Goal: Task Accomplishment & Management: Use online tool/utility

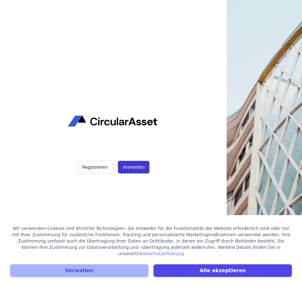
click at [135, 168] on button "Anmelden" at bounding box center [134, 167] width 32 height 13
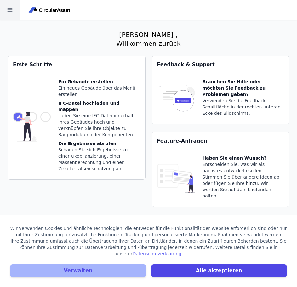
click at [5, 9] on icon at bounding box center [10, 10] width 20 height 20
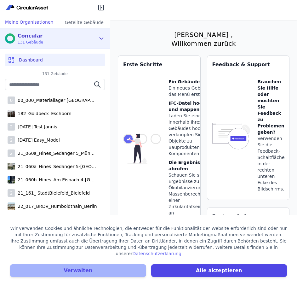
click at [95, 35] on div "Concular 131 Gebäude" at bounding box center [50, 38] width 91 height 13
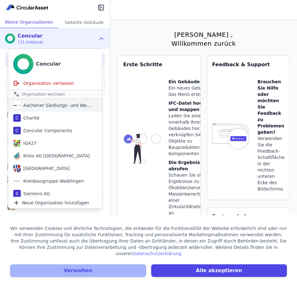
click at [53, 104] on div "Aachener Siedlungs- und Wohnungsgesellschaft mbH" at bounding box center [57, 105] width 73 height 6
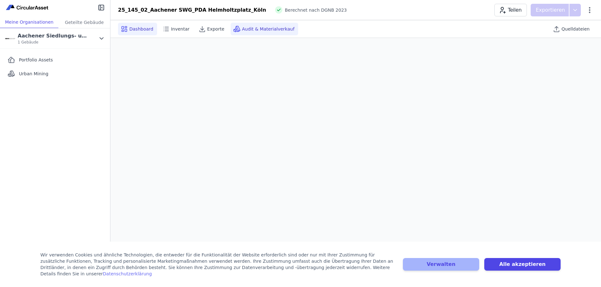
click at [262, 30] on span "Audit & Materialverkauf" at bounding box center [268, 29] width 52 height 6
click at [302, 28] on span "Quelldateien" at bounding box center [575, 29] width 28 height 6
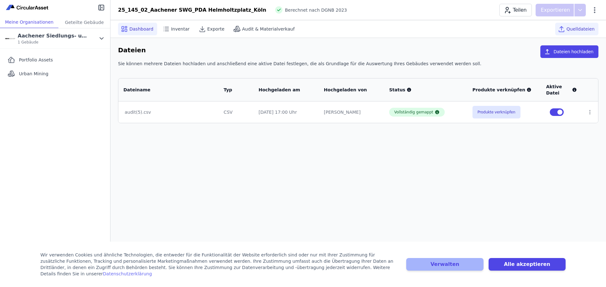
click at [132, 27] on span "Dashboard" at bounding box center [141, 29] width 24 height 6
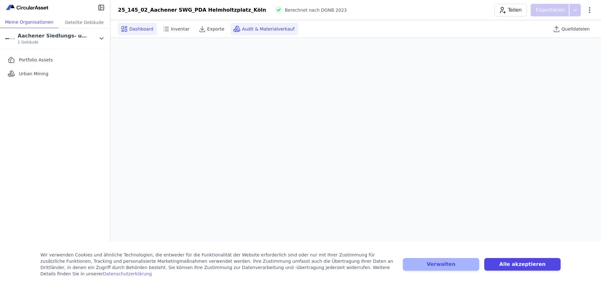
click at [251, 32] on span "Audit & Materialverkauf" at bounding box center [268, 29] width 52 height 6
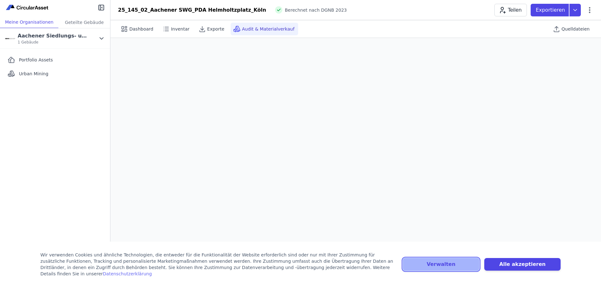
click at [302, 267] on button "Verwalten" at bounding box center [441, 264] width 76 height 13
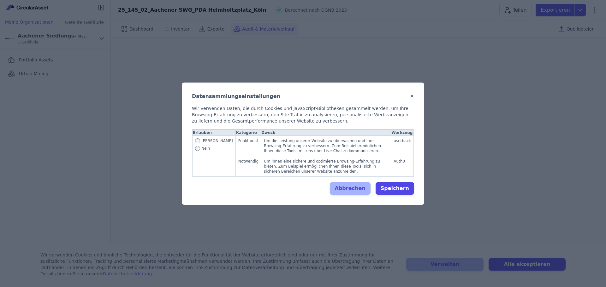
click at [302, 98] on button "✕" at bounding box center [412, 97] width 4 height 8
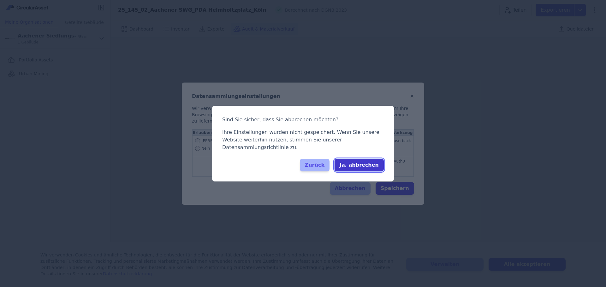
click at [302, 161] on button "Ja, abbrechen" at bounding box center [358, 165] width 49 height 13
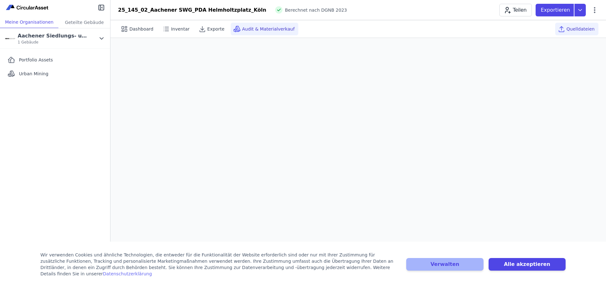
click at [302, 25] on div "Quelldateien" at bounding box center [576, 29] width 43 height 13
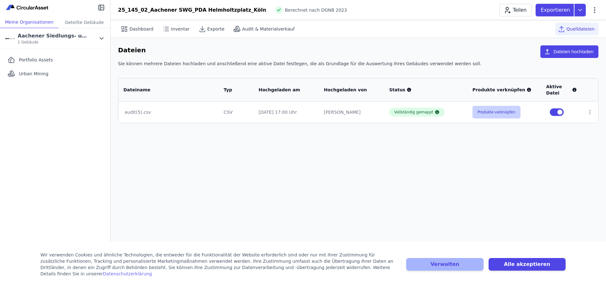
click at [302, 113] on button "Produkte verknüpfen" at bounding box center [496, 112] width 48 height 13
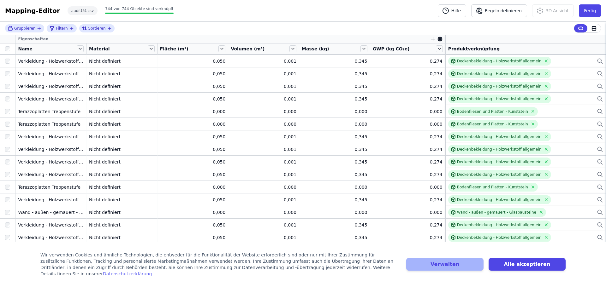
scroll to position [599, 0]
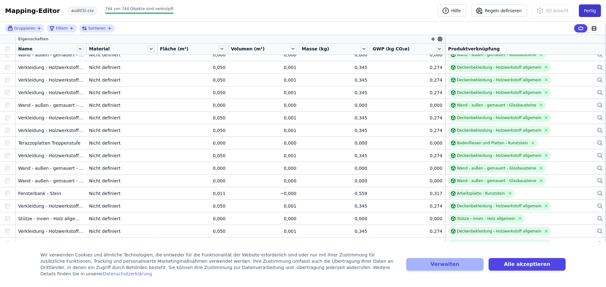
click at [302, 14] on button "Fertig" at bounding box center [589, 10] width 22 height 13
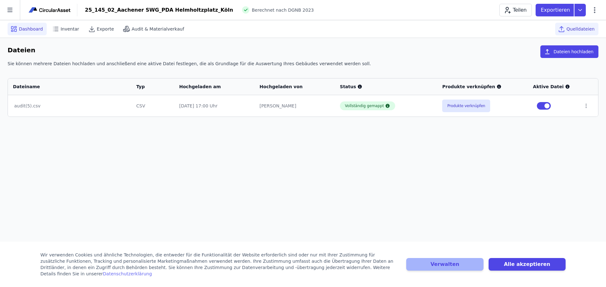
click at [32, 28] on span "Dashboard" at bounding box center [31, 29] width 24 height 6
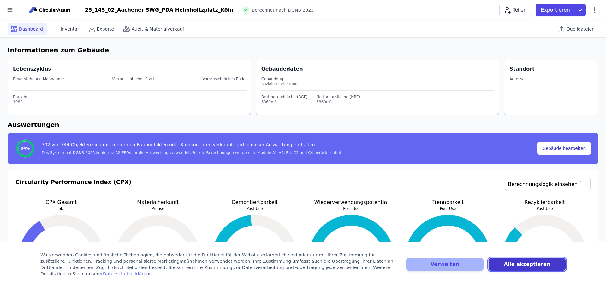
click at [302, 267] on button "Alle akzeptieren" at bounding box center [526, 264] width 77 height 13
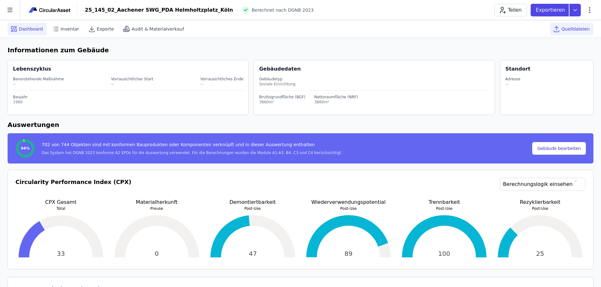
click at [576, 26] on span "Quelldateien" at bounding box center [575, 29] width 28 height 6
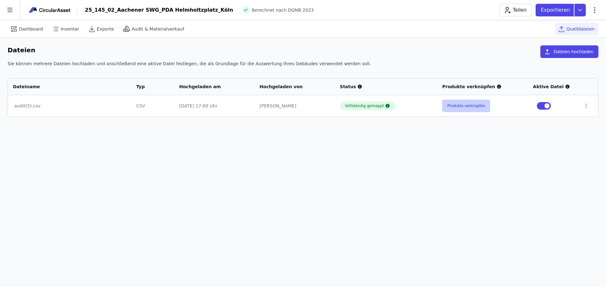
click at [474, 103] on button "Produkte verknüpfen" at bounding box center [466, 106] width 48 height 13
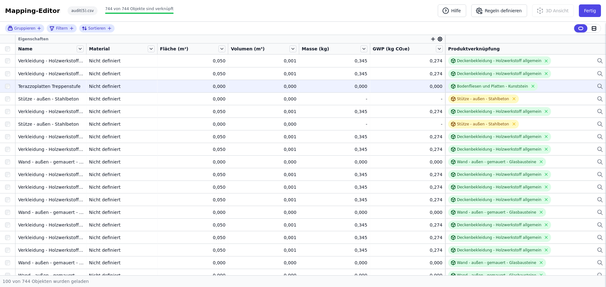
click at [208, 83] on div "0,000" at bounding box center [193, 86] width 66 height 6
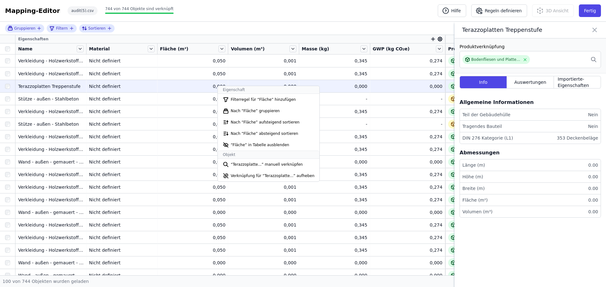
click at [209, 89] on div "0,000" at bounding box center [193, 86] width 66 height 6
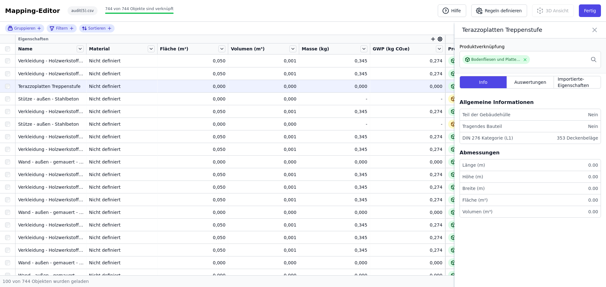
click at [585, 164] on li "Länge (m) 0.00" at bounding box center [530, 166] width 141 height 12
click at [542, 86] on div "Auswertungen" at bounding box center [530, 82] width 47 height 13
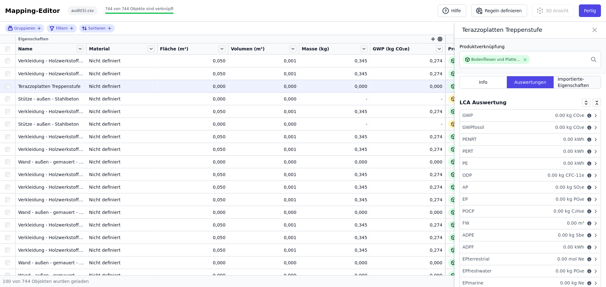
click at [573, 82] on span "Importierte-Eigenschaften" at bounding box center [576, 82] width 39 height 13
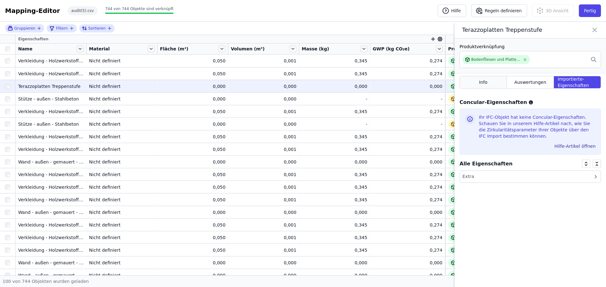
click at [490, 84] on div "Info" at bounding box center [482, 82] width 47 height 13
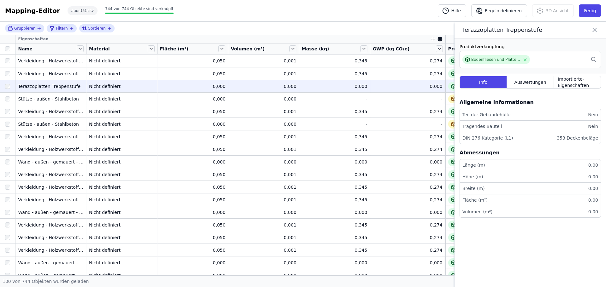
click at [373, 89] on div "0,000" at bounding box center [408, 86] width 70 height 6
click at [498, 60] on div "Bodenfliesen und Platten - Kunststein" at bounding box center [495, 59] width 49 height 5
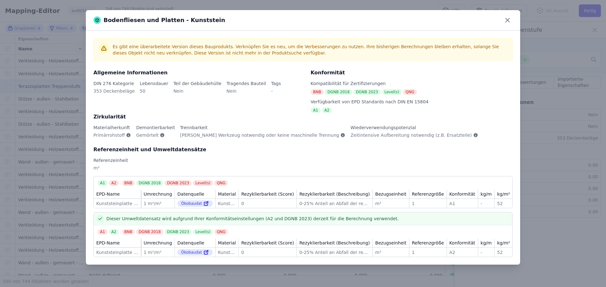
click at [515, 22] on div "Bodenfliesen und Platten - Kunststein" at bounding box center [303, 20] width 434 height 21
click at [508, 22] on icon at bounding box center [507, 20] width 10 height 10
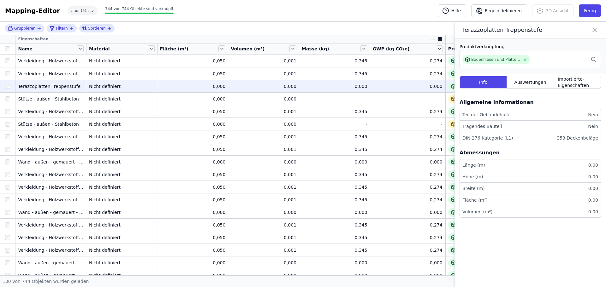
click at [591, 29] on icon at bounding box center [594, 30] width 8 height 9
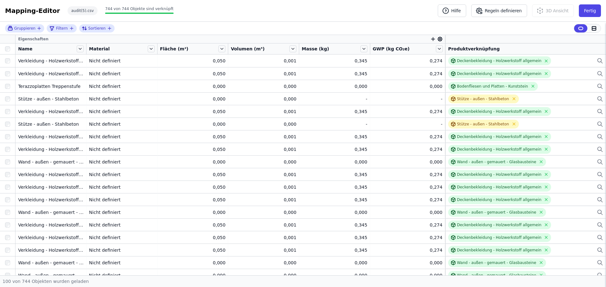
click at [591, 28] on icon at bounding box center [594, 29] width 6 height 6
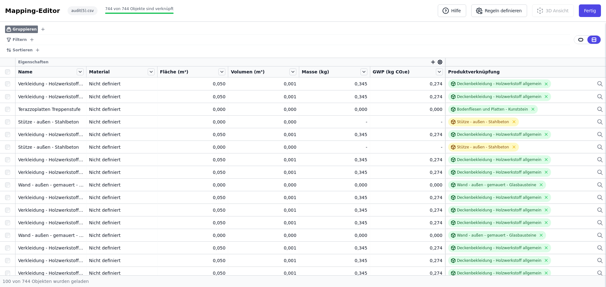
click at [29, 28] on span "Gruppieren" at bounding box center [25, 29] width 24 height 5
drag, startPoint x: 44, startPoint y: 27, endPoint x: 40, endPoint y: 30, distance: 4.8
click at [40, 30] on div "Gruppieren" at bounding box center [287, 29] width 565 height 10
click at [40, 30] on icon "button" at bounding box center [42, 29] width 5 height 5
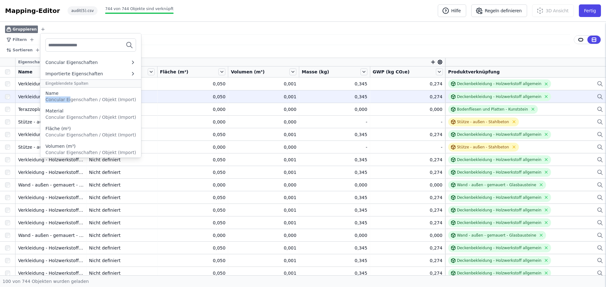
click at [69, 96] on div "Name Concular Eigenschaften / Objekt (Import)" at bounding box center [90, 96] width 91 height 13
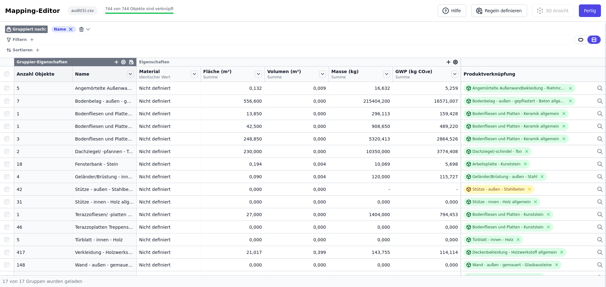
click at [163, 29] on div "Gruppiert nach: Name" at bounding box center [287, 29] width 565 height 10
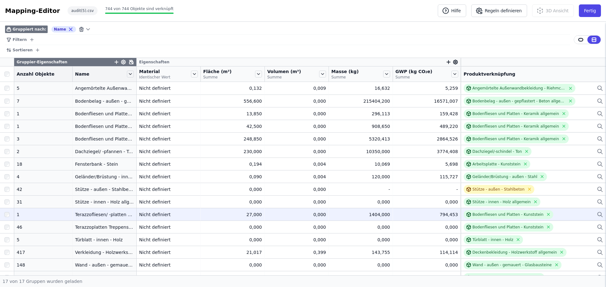
click at [441, 214] on div "794,453" at bounding box center [426, 215] width 62 height 6
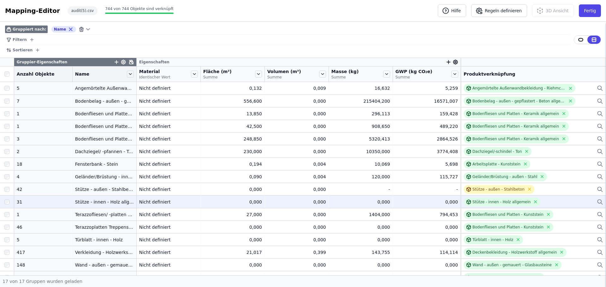
click at [440, 203] on div "0,000" at bounding box center [426, 202] width 62 height 6
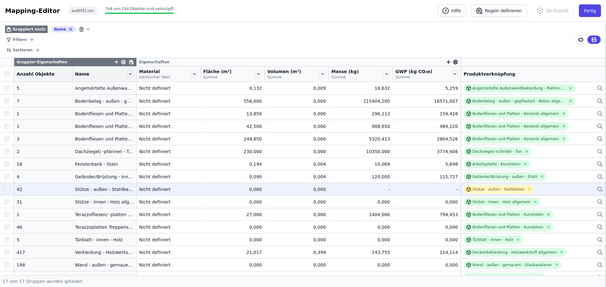
scroll to position [21, 0]
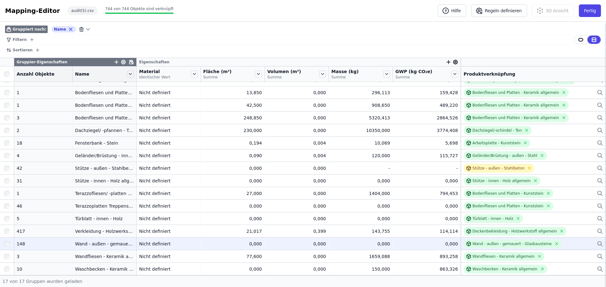
click at [252, 245] on div "0,000" at bounding box center [232, 244] width 59 height 6
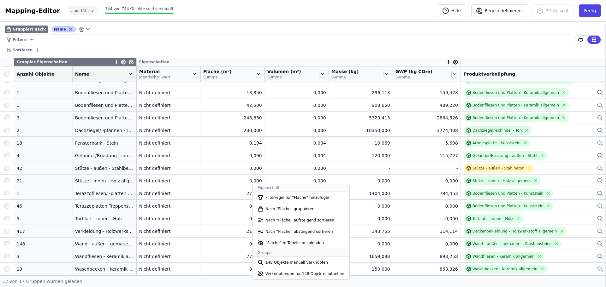
click at [68, 29] on icon at bounding box center [71, 29] width 6 height 6
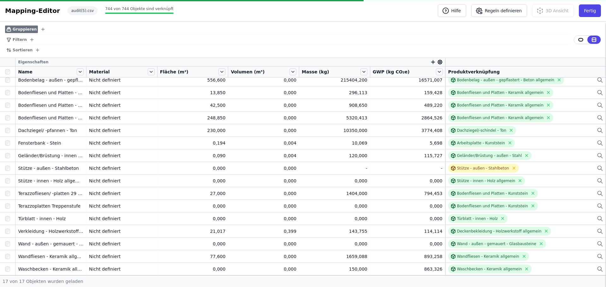
scroll to position [17, 0]
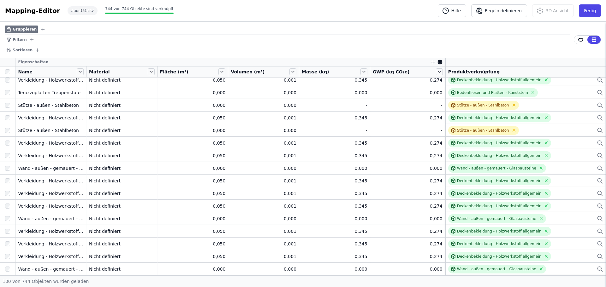
click at [43, 28] on icon "button" at bounding box center [43, 29] width 0 height 3
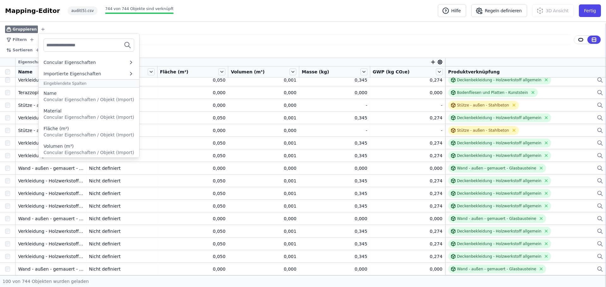
click at [160, 35] on div "Filtern" at bounding box center [287, 40] width 565 height 10
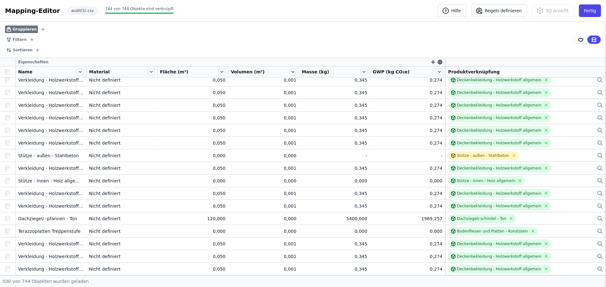
scroll to position [5511, 0]
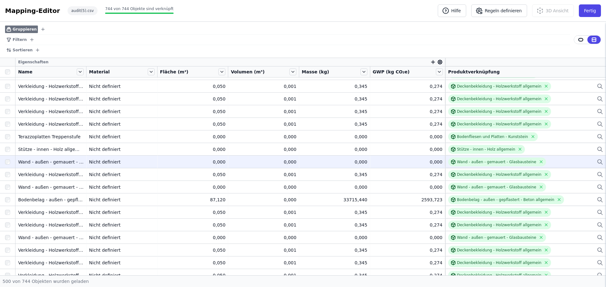
click at [223, 165] on div "0,000" at bounding box center [193, 162] width 66 height 6
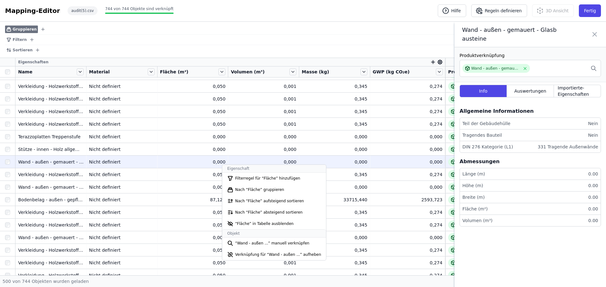
drag, startPoint x: 116, startPoint y: 161, endPoint x: 433, endPoint y: 159, distance: 317.3
click at [116, 161] on div "Nicht definiert" at bounding box center [122, 162] width 66 height 6
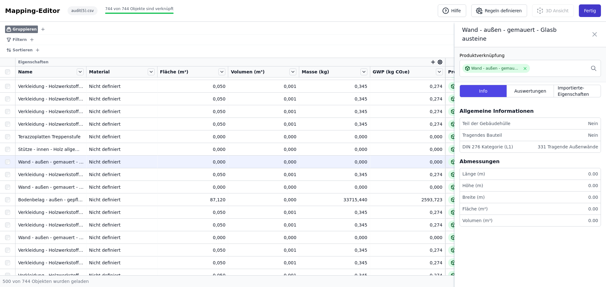
click at [591, 13] on button "Fertig" at bounding box center [589, 10] width 22 height 13
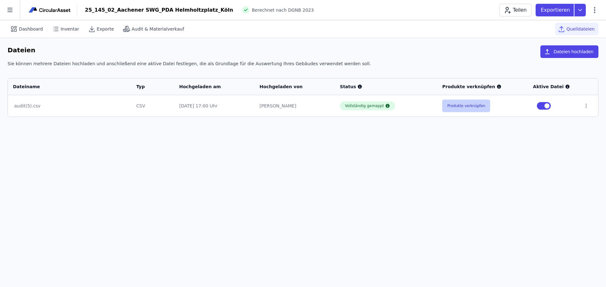
click at [465, 103] on button "Produkte verknüpfen" at bounding box center [466, 106] width 48 height 13
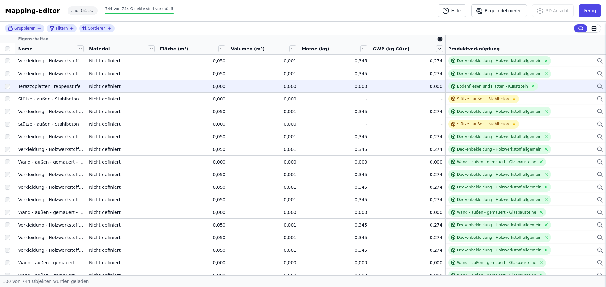
click at [5, 85] on div at bounding box center [7, 86] width 15 height 11
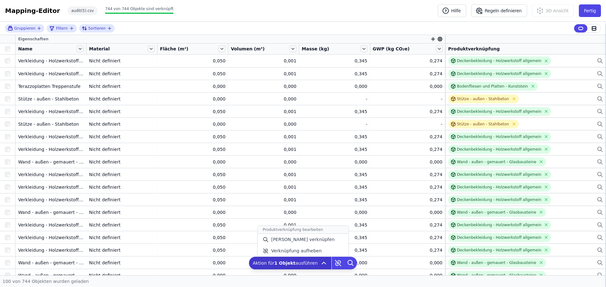
click at [321, 261] on icon at bounding box center [324, 264] width 8 height 8
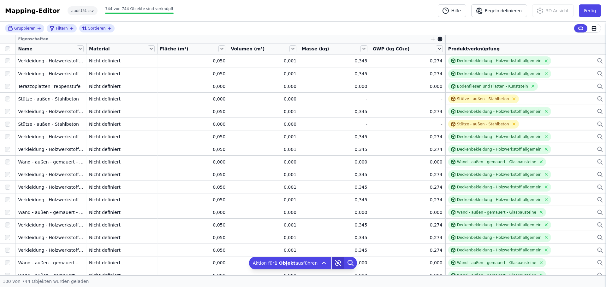
click at [336, 266] on icon at bounding box center [338, 263] width 13 height 13
click at [337, 264] on icon at bounding box center [338, 263] width 2 height 2
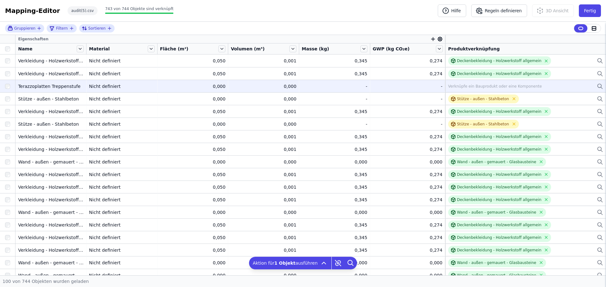
click at [478, 86] on div "Verknüpfe ein Bauprodukt oder eine Komponente" at bounding box center [495, 86] width 94 height 5
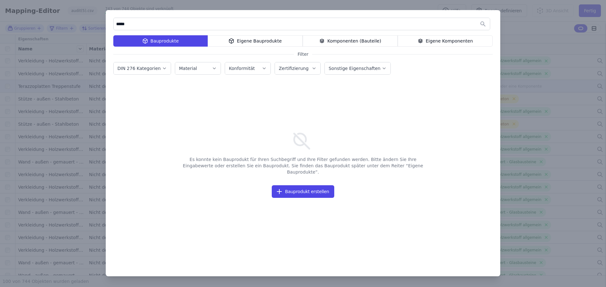
type input "*****"
click at [531, 53] on div "***** Bauprodukte Eigene Bauprodukte Komponenten (Bauteile) Eigene Komponenten …" at bounding box center [303, 143] width 606 height 287
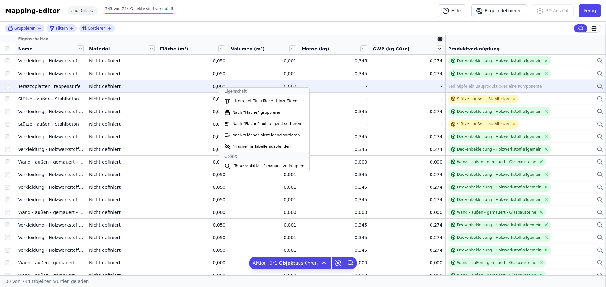
drag, startPoint x: 33, startPoint y: 86, endPoint x: 38, endPoint y: 86, distance: 5.0
click at [33, 86] on div "Terazzoplatten Treppenstufe" at bounding box center [51, 86] width 66 height 6
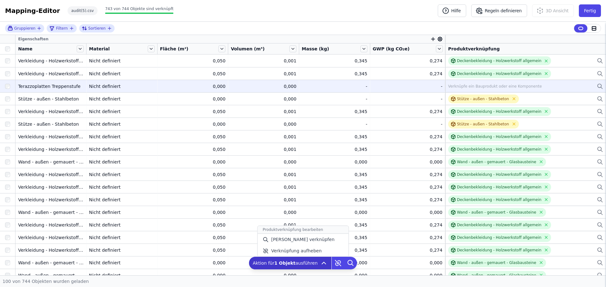
click at [321, 261] on icon at bounding box center [324, 264] width 8 height 8
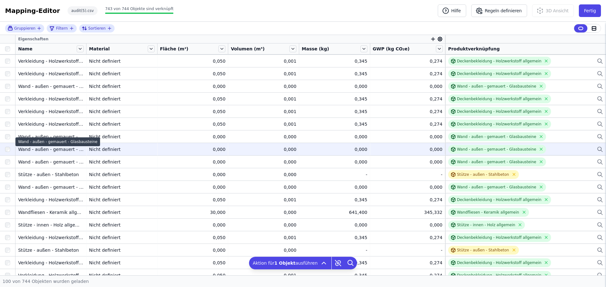
scroll to position [189, 0]
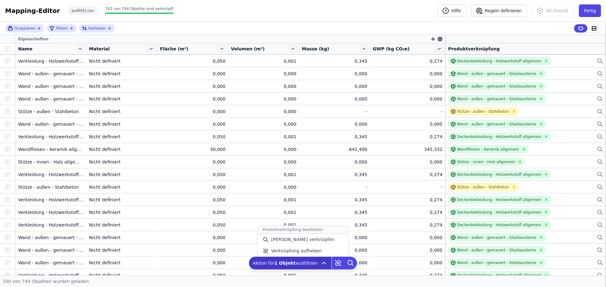
click at [320, 265] on icon at bounding box center [324, 264] width 8 height 8
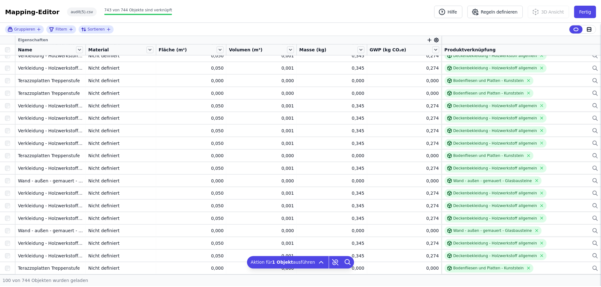
scroll to position [662, 0]
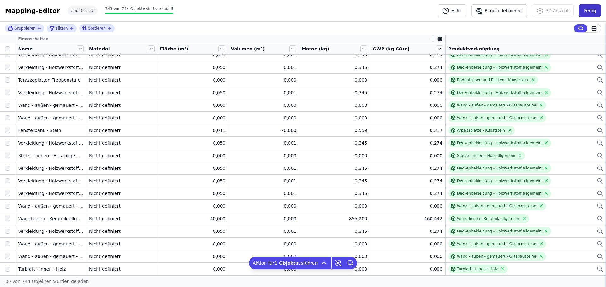
click at [588, 9] on button "Fertig" at bounding box center [589, 10] width 22 height 13
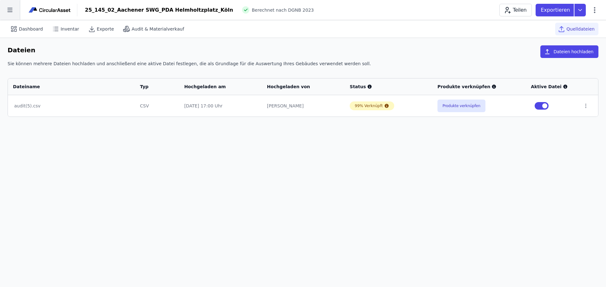
click at [9, 8] on icon at bounding box center [10, 10] width 20 height 20
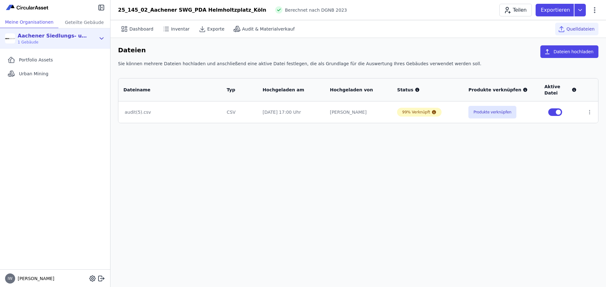
click at [65, 37] on div "Aachener Siedlungs- und Wohnungsgesellschaft mbH" at bounding box center [54, 36] width 73 height 8
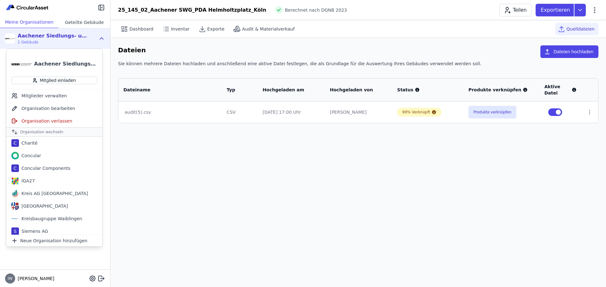
click at [73, 19] on div "Geteilte Gebäude" at bounding box center [84, 22] width 52 height 12
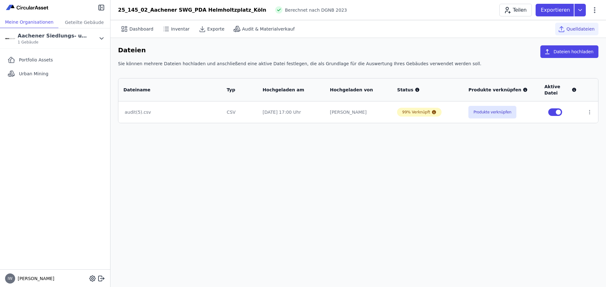
click at [32, 22] on div "Meine Organisationen" at bounding box center [29, 22] width 58 height 12
click at [62, 25] on div "Geteilte Gebäude" at bounding box center [84, 22] width 52 height 12
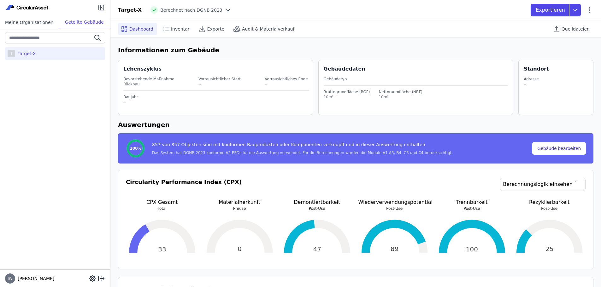
click at [31, 22] on div "Meine Organisationen" at bounding box center [29, 22] width 58 height 12
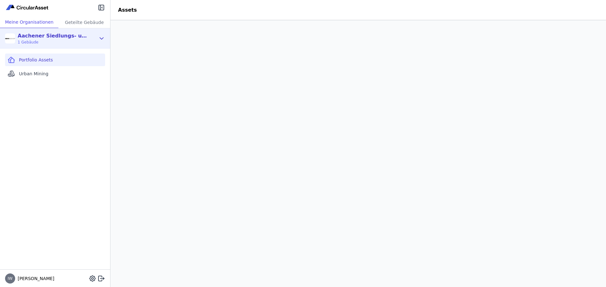
click at [95, 32] on div "Aachener Siedlungs- und Wohnungsgesellschaft mbH 1 Gebäude" at bounding box center [50, 38] width 91 height 13
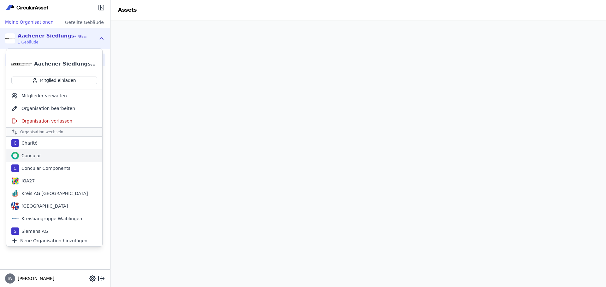
click at [41, 156] on div "Concular" at bounding box center [54, 156] width 96 height 13
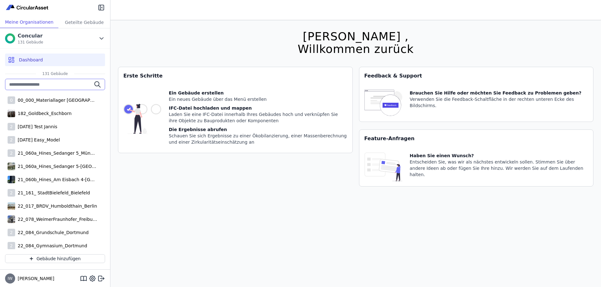
click at [38, 83] on input "text" at bounding box center [55, 84] width 100 height 11
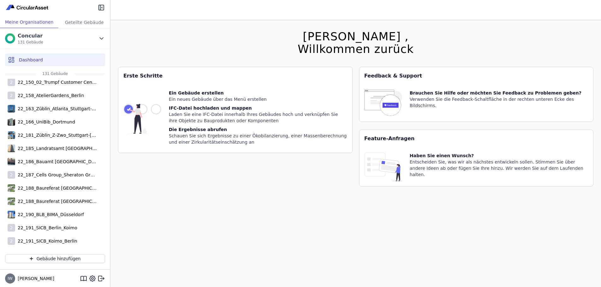
scroll to position [442, 0]
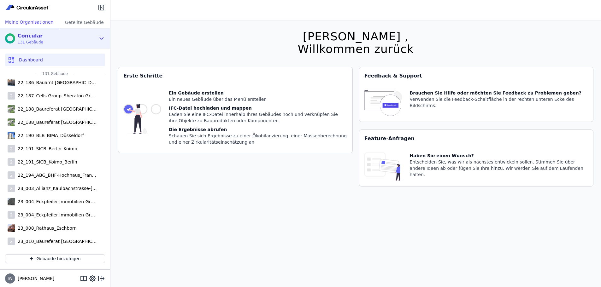
click at [63, 44] on div "Concular 131 Gebäude" at bounding box center [50, 38] width 91 height 13
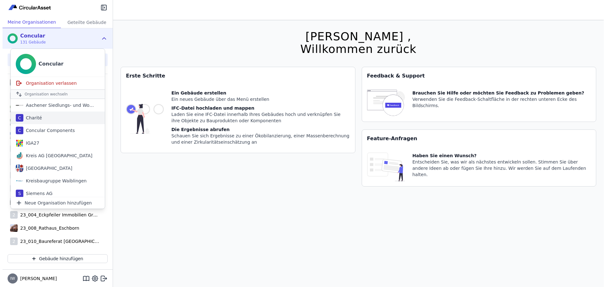
scroll to position [28, 0]
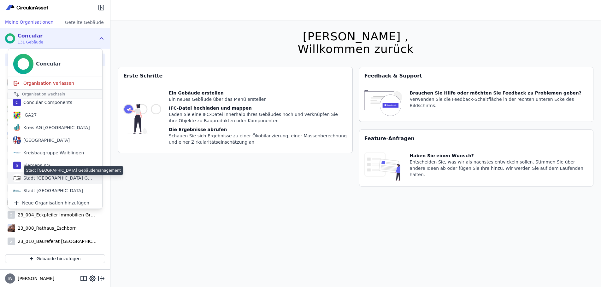
click at [65, 178] on div "Stadt Aachen Gebäudemanagement" at bounding box center [57, 178] width 73 height 6
